Goal: Navigation & Orientation: Go to known website

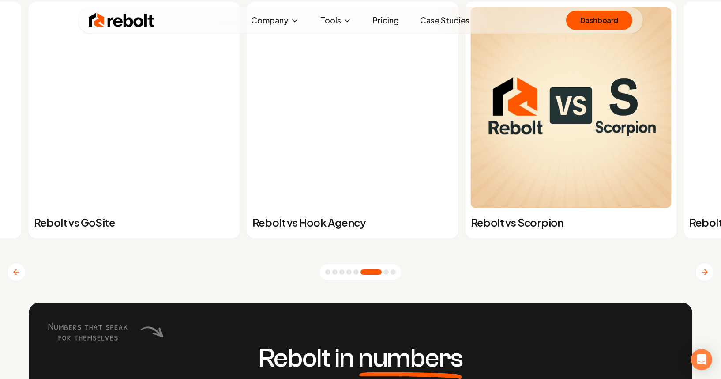
scroll to position [3480, 0]
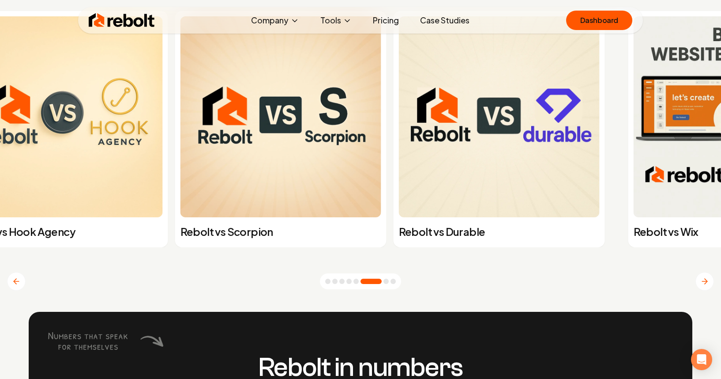
drag, startPoint x: 569, startPoint y: 169, endPoint x: 141, endPoint y: 193, distance: 428.2
click at [180, 197] on img at bounding box center [280, 116] width 201 height 201
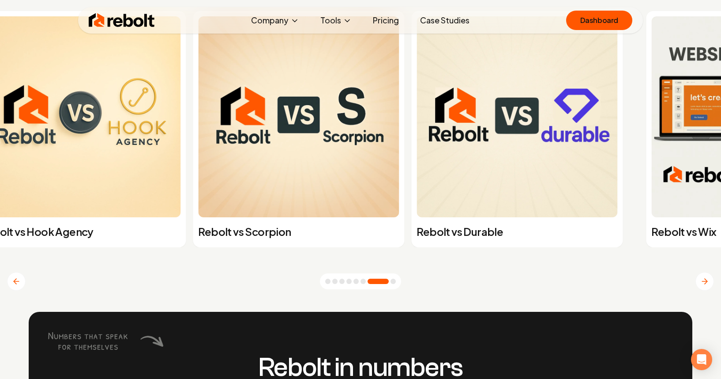
drag, startPoint x: 542, startPoint y: 174, endPoint x: 184, endPoint y: 189, distance: 358.1
click at [416, 190] on img at bounding box center [516, 116] width 201 height 201
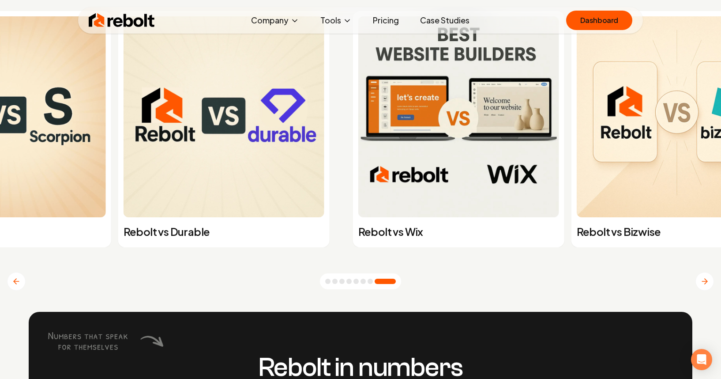
drag, startPoint x: 581, startPoint y: 163, endPoint x: 98, endPoint y: 188, distance: 482.9
click at [358, 188] on img at bounding box center [458, 116] width 201 height 201
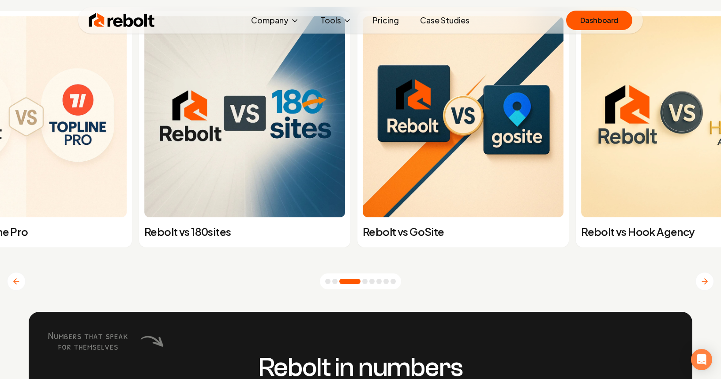
drag, startPoint x: 587, startPoint y: 171, endPoint x: 0, endPoint y: 207, distance: 588.3
click at [144, 210] on img at bounding box center [244, 116] width 201 height 201
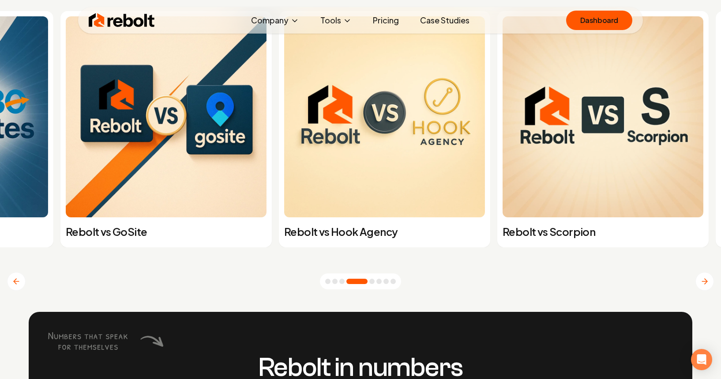
drag, startPoint x: 574, startPoint y: 135, endPoint x: 0, endPoint y: 124, distance: 573.7
click at [53, 128] on div "Rebolt vs GoSite" at bounding box center [162, 129] width 218 height 236
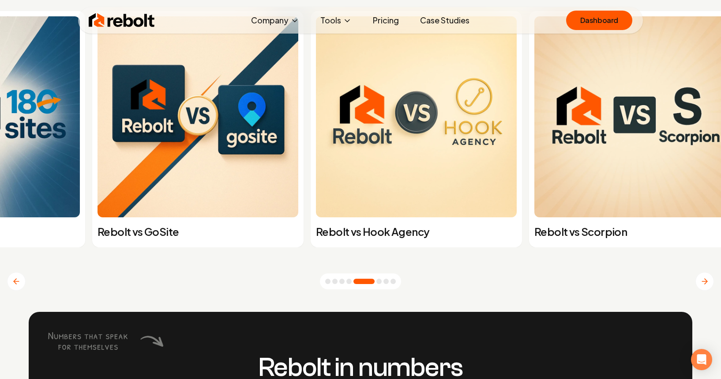
drag, startPoint x: 597, startPoint y: 121, endPoint x: 0, endPoint y: 143, distance: 597.3
click at [316, 143] on img at bounding box center [416, 116] width 201 height 201
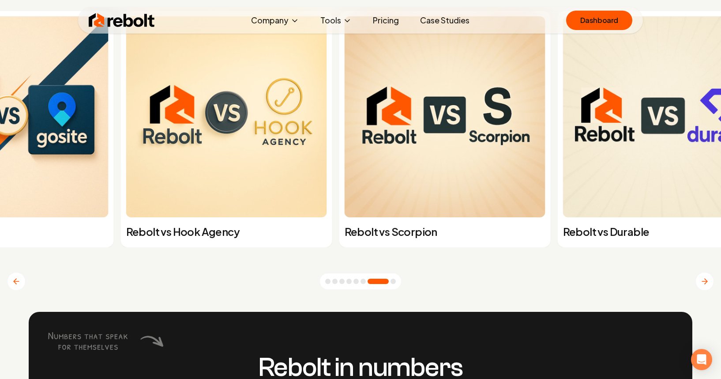
click at [129, 20] on img at bounding box center [122, 20] width 66 height 18
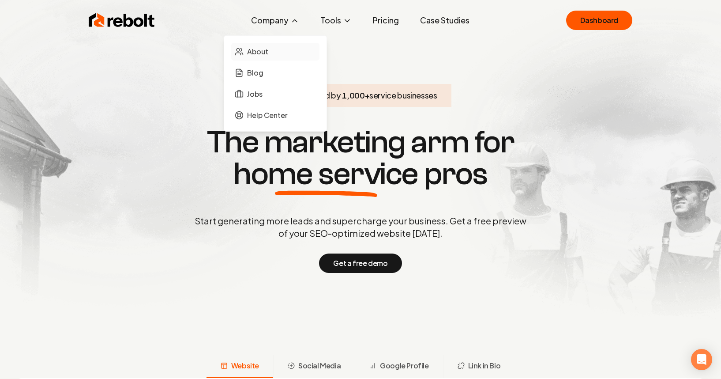
click at [271, 49] on link "About" at bounding box center [275, 52] width 88 height 18
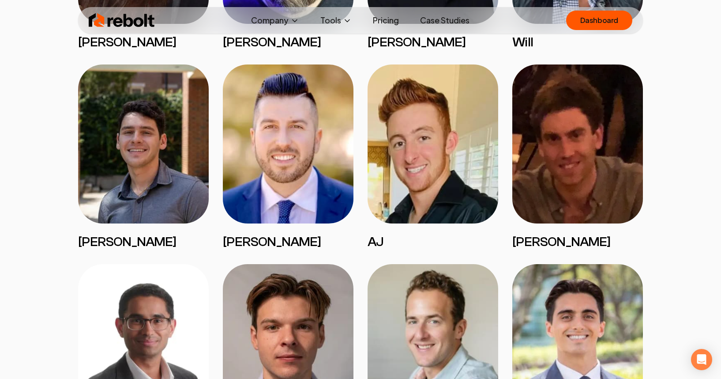
scroll to position [1898, 0]
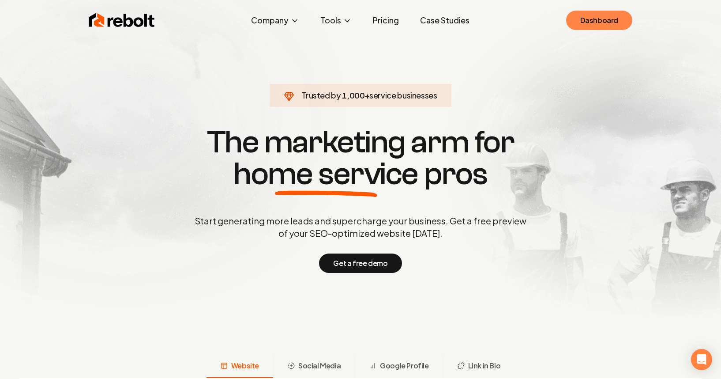
click at [591, 25] on link "Dashboard" at bounding box center [599, 20] width 66 height 19
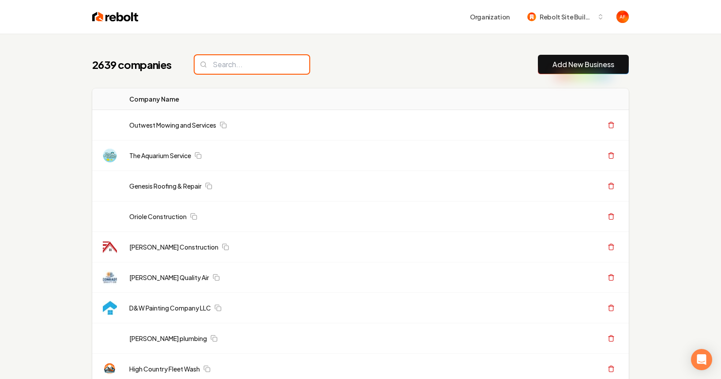
click at [270, 73] on input "search" at bounding box center [252, 64] width 115 height 19
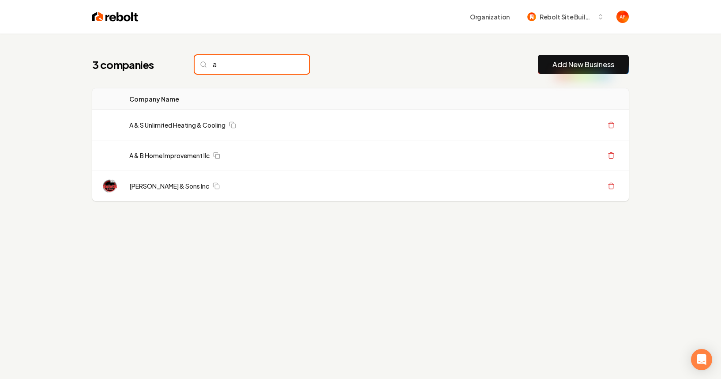
type input "a"
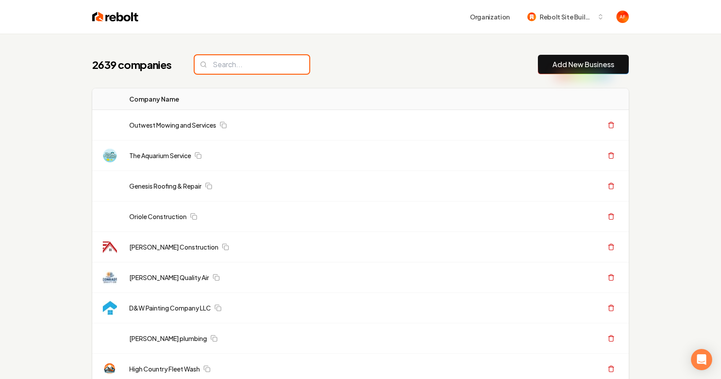
click at [226, 62] on input "search" at bounding box center [252, 64] width 115 height 19
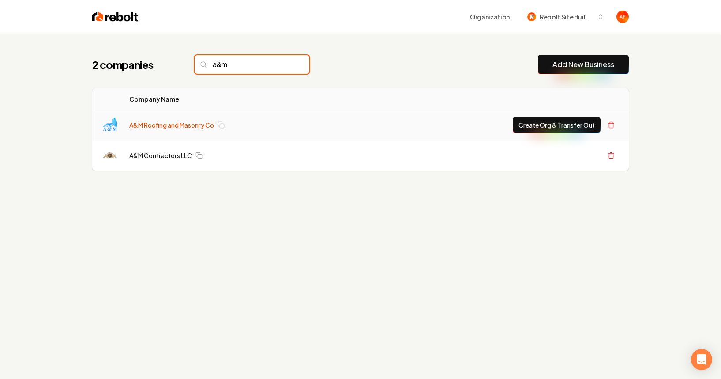
type input "a&m"
click at [136, 122] on link "A&M Roofing and Masonry Co" at bounding box center [171, 124] width 85 height 9
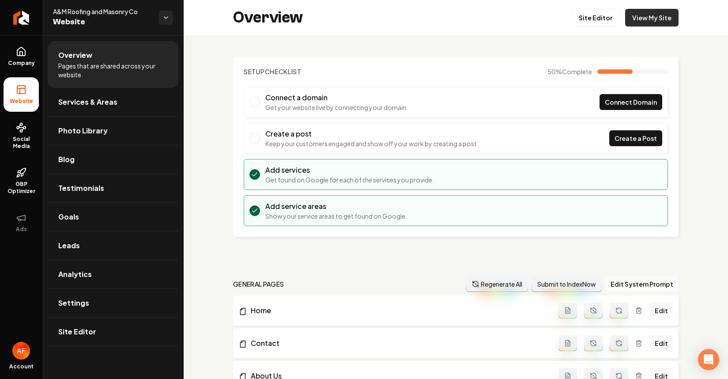
click at [631, 21] on link "View My Site" at bounding box center [651, 18] width 53 height 18
